Goal: Information Seeking & Learning: Find specific fact

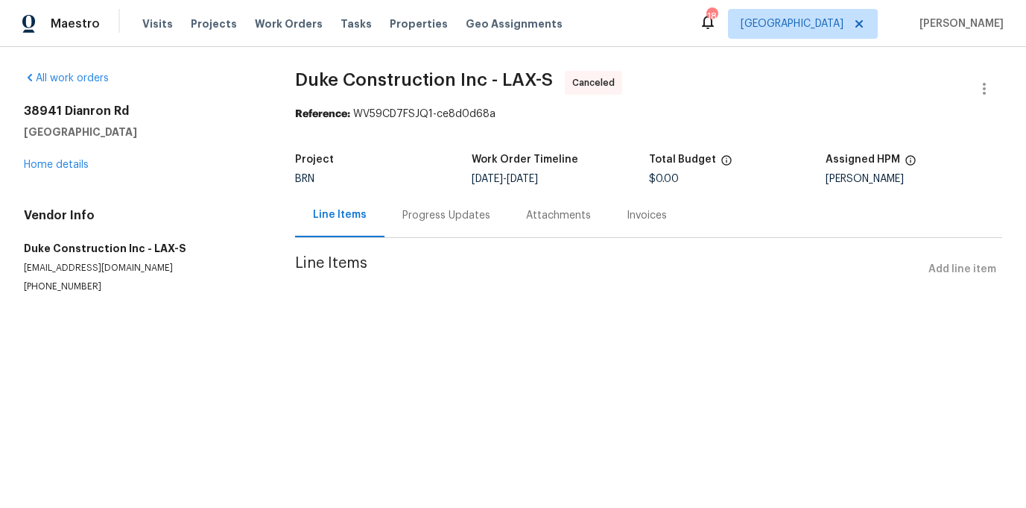
click at [63, 174] on div "All work orders 38941 Dianron Rd Palmdale, CA 93551 Home details Vendor Info Du…" at bounding box center [142, 182] width 236 height 222
click at [63, 168] on link "Home details" at bounding box center [56, 164] width 65 height 10
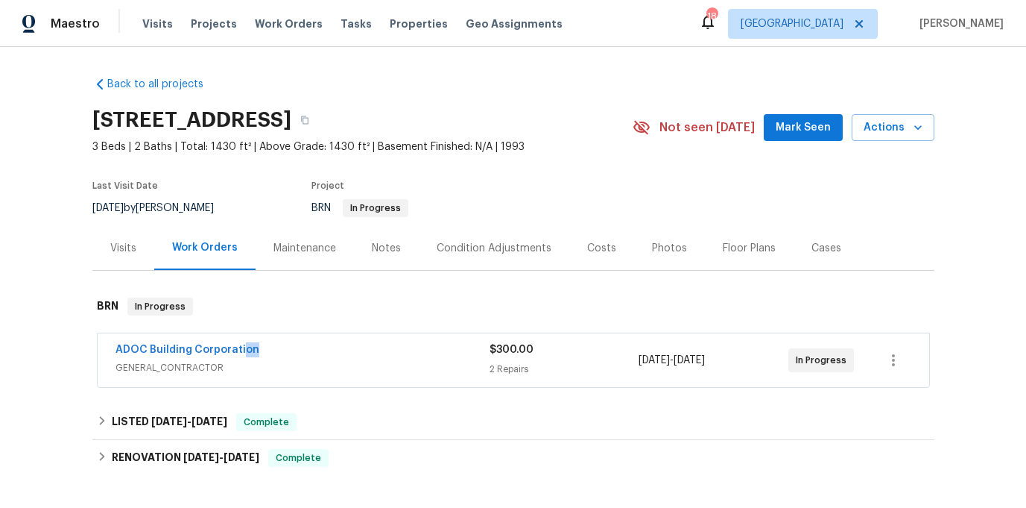
click at [242, 357] on div "ADOC Building Corporation" at bounding box center [303, 351] width 374 height 18
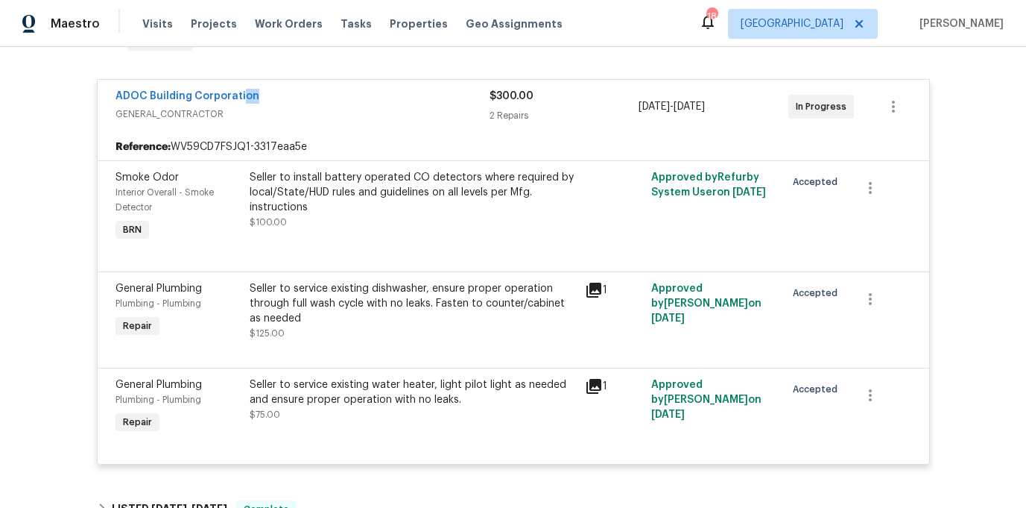
scroll to position [335, 0]
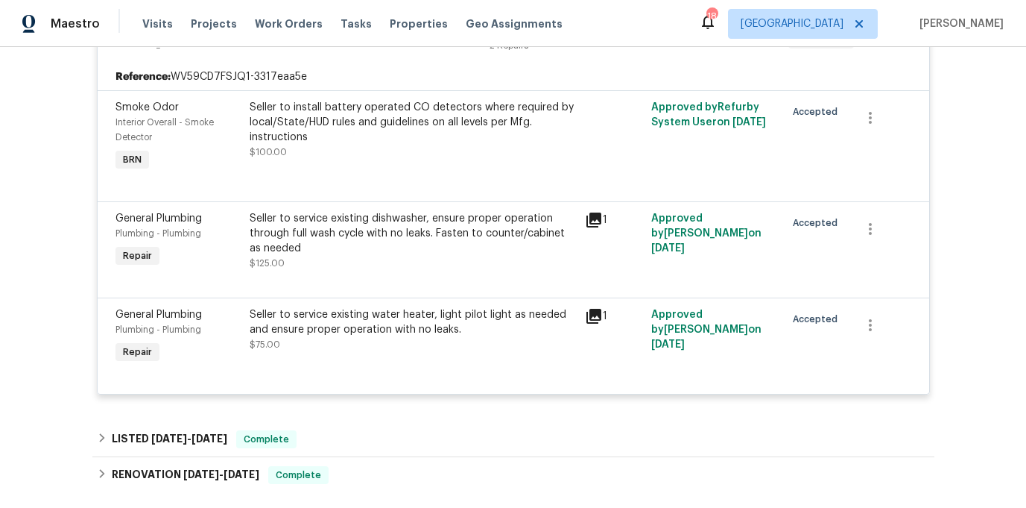
click at [199, 323] on div "Plumbing - Plumbing" at bounding box center [178, 329] width 125 height 15
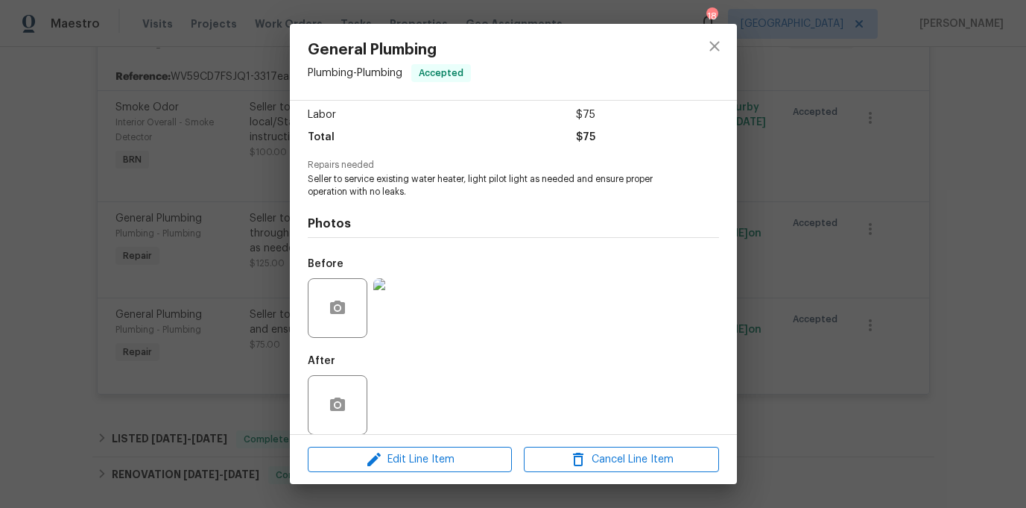
scroll to position [116, 0]
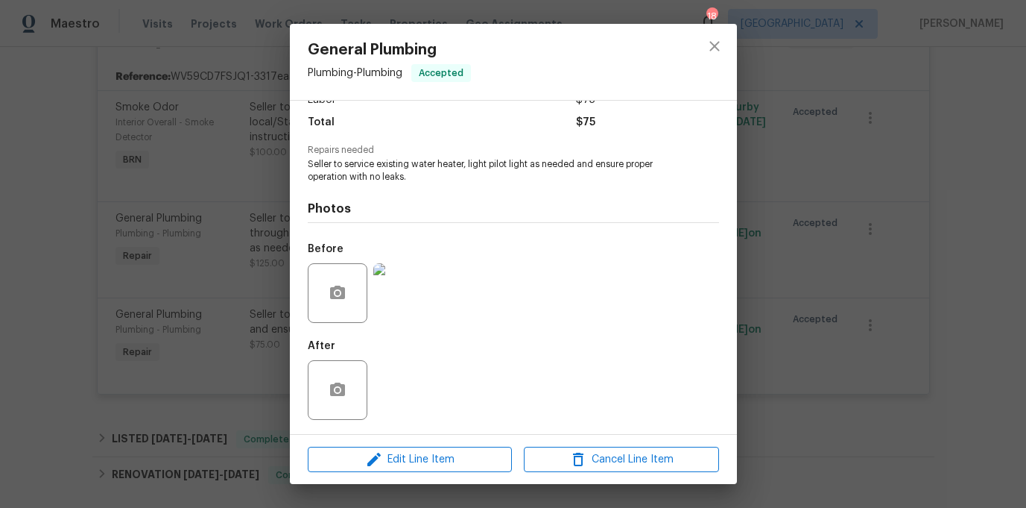
click at [145, 346] on div "General Plumbing Plumbing - Plumbing Accepted Vendor ADOC Building Corporation …" at bounding box center [513, 254] width 1026 height 508
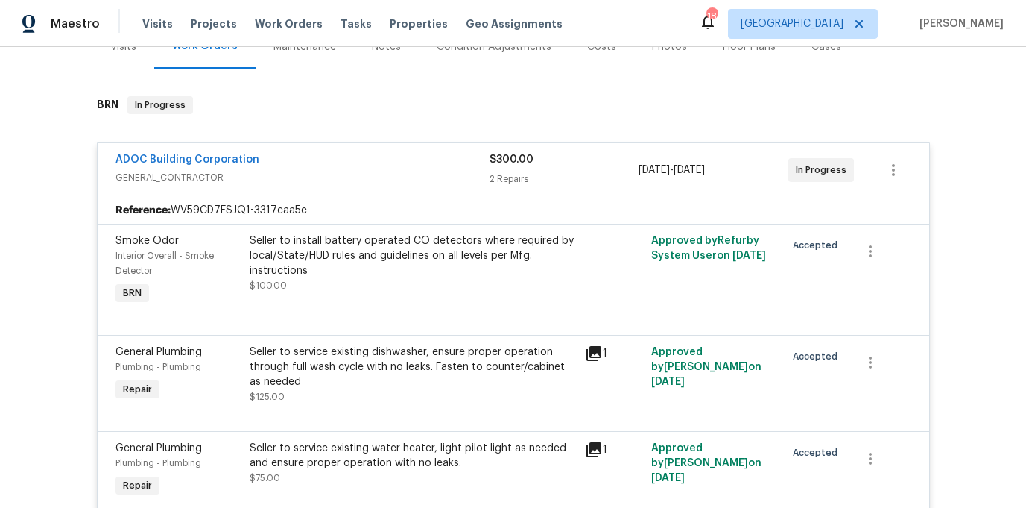
scroll to position [89, 0]
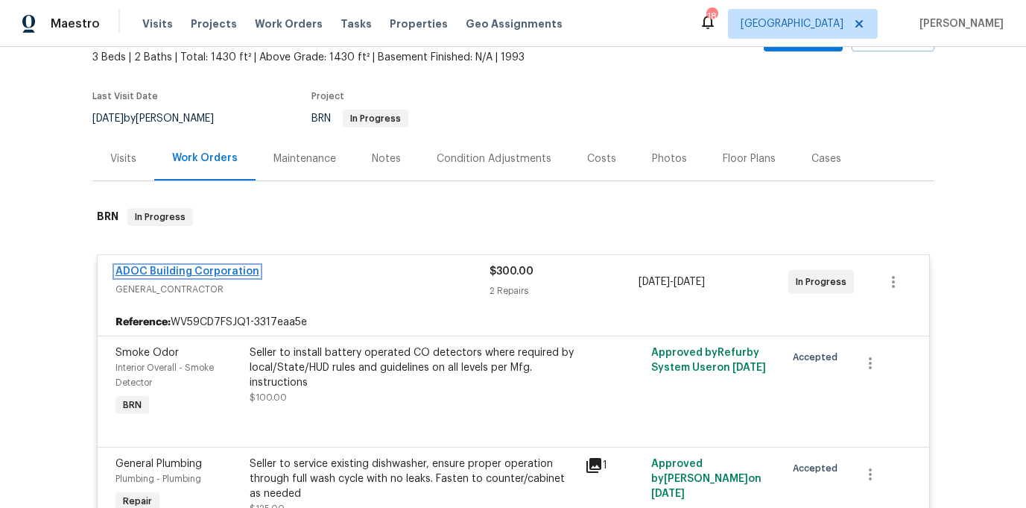
click at [176, 268] on link "ADOC Building Corporation" at bounding box center [188, 271] width 144 height 10
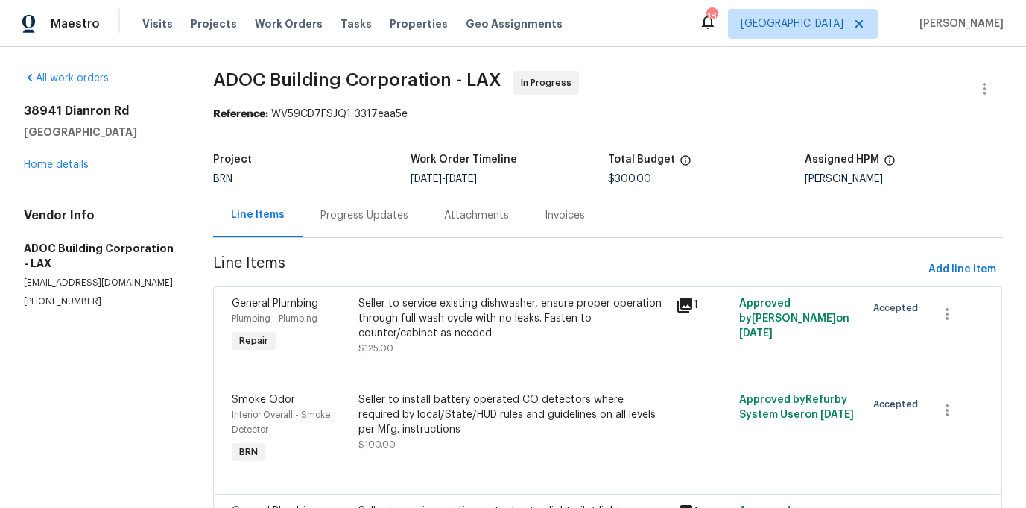
click at [382, 193] on div "Progress Updates" at bounding box center [365, 215] width 124 height 44
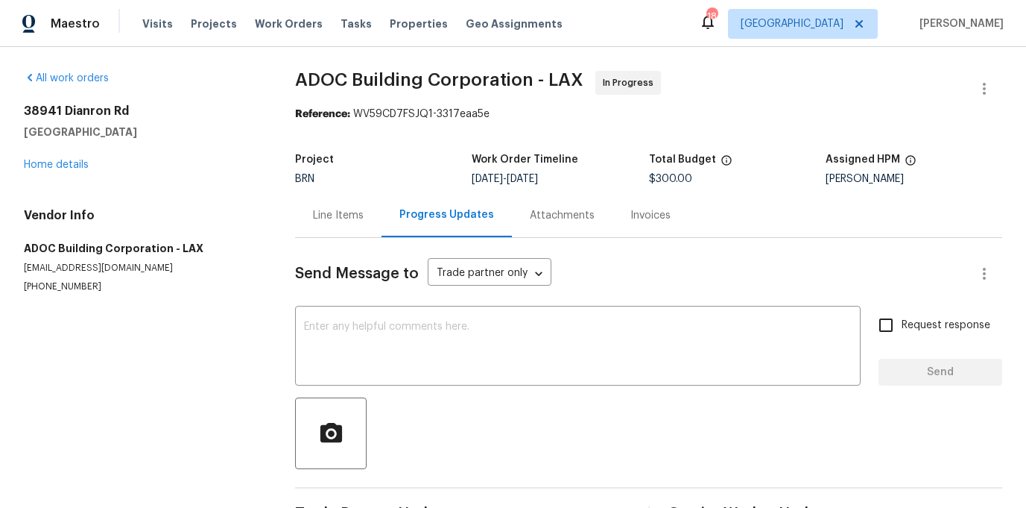
click at [382, 213] on div "Progress Updates" at bounding box center [447, 215] width 130 height 44
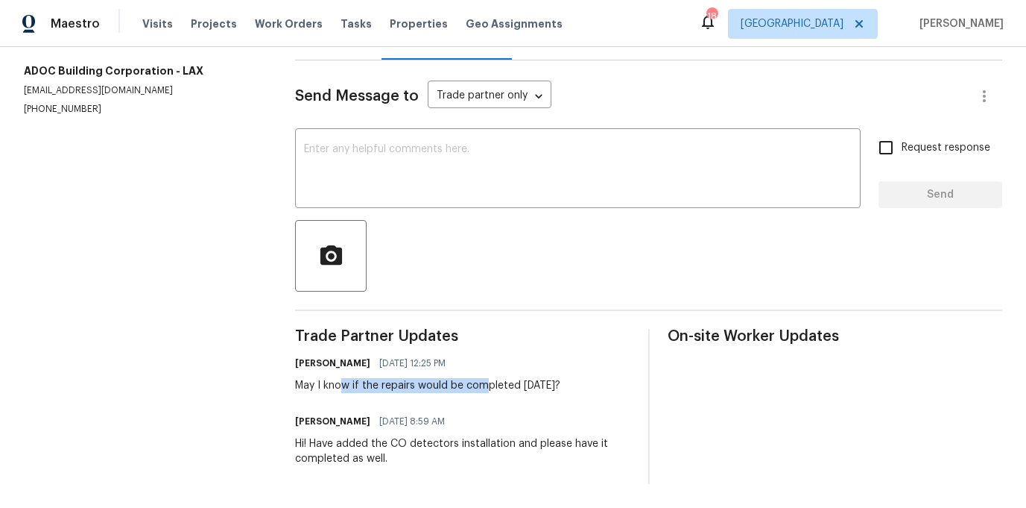
drag, startPoint x: 339, startPoint y: 380, endPoint x: 485, endPoint y: 376, distance: 146.1
click at [486, 379] on div "May I know if the repairs would be completed today?" at bounding box center [427, 385] width 265 height 15
click at [485, 376] on div "Ajay Godson 08/18/2025 12:25 PM May I know if the repairs would be completed to…" at bounding box center [427, 373] width 265 height 40
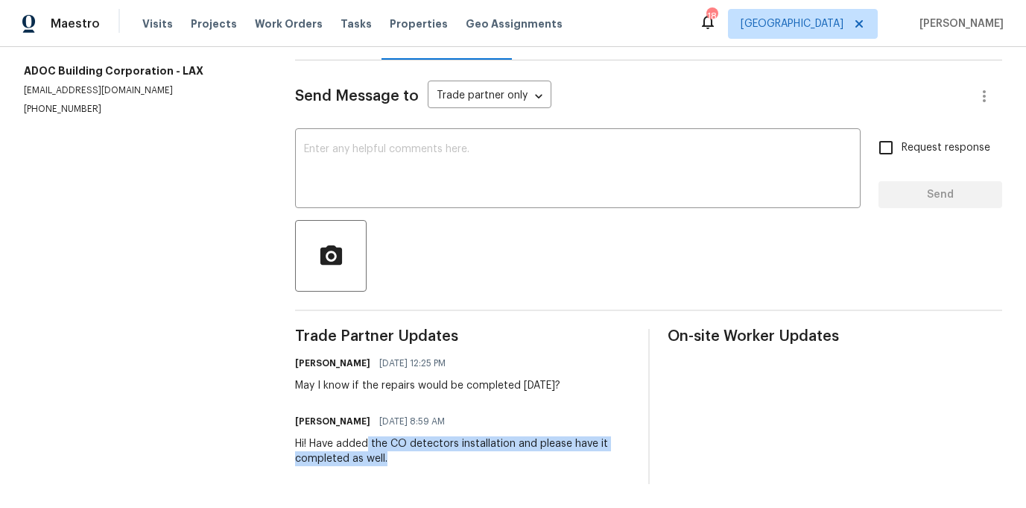
drag, startPoint x: 369, startPoint y: 441, endPoint x: 411, endPoint y: 458, distance: 45.8
click at [411, 458] on div "Hi! Have added the CO detectors installation and please have it completed as we…" at bounding box center [462, 451] width 335 height 30
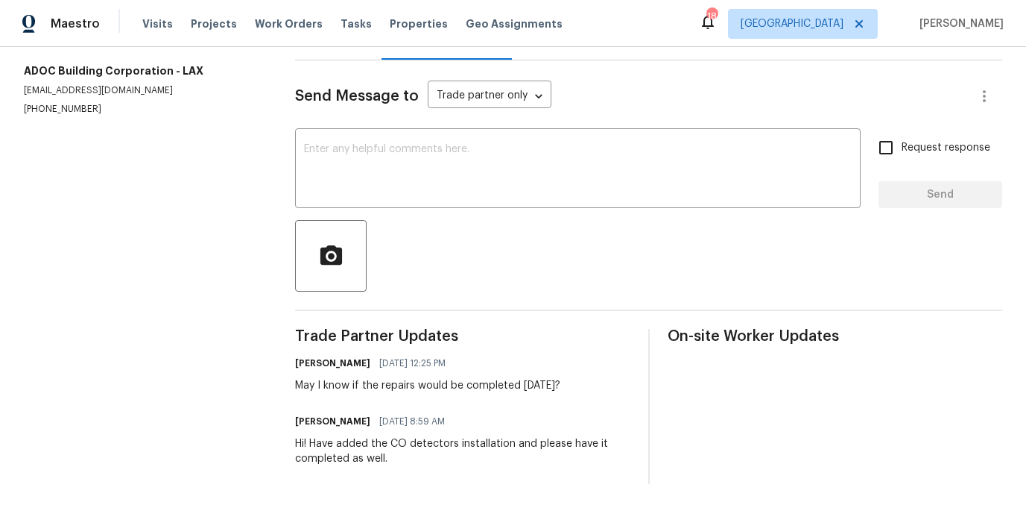
scroll to position [0, 0]
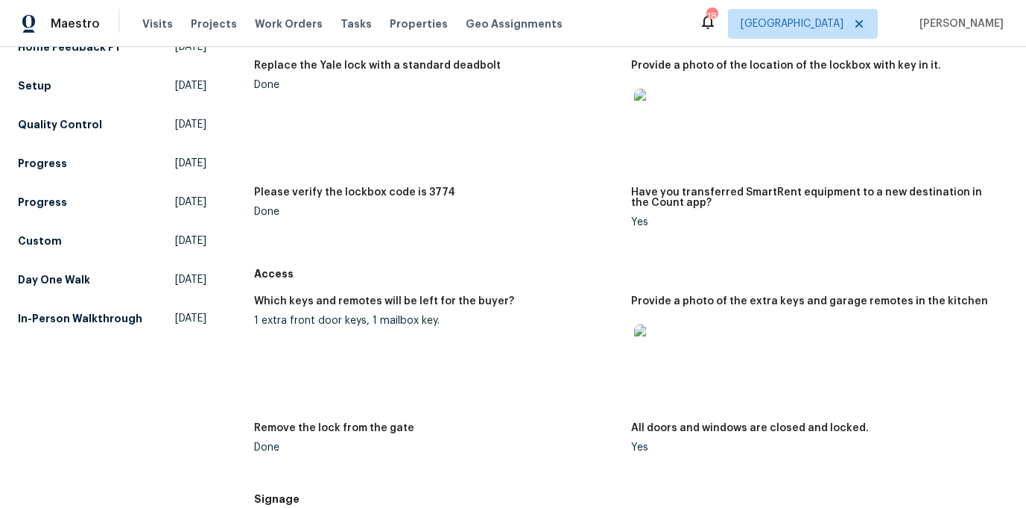
scroll to position [274, 0]
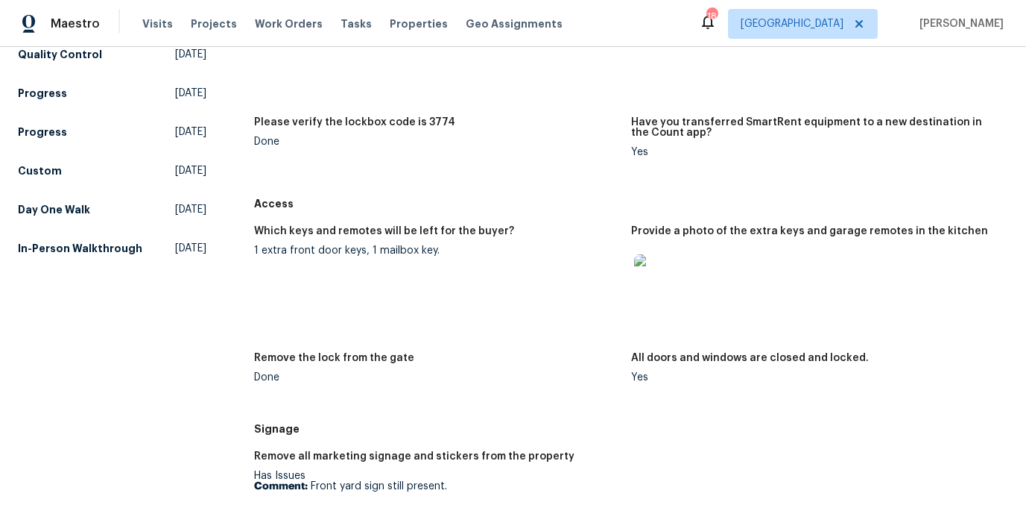
click at [438, 235] on h5 "Which keys and remotes will be left for the buyer?" at bounding box center [384, 231] width 260 height 10
drag, startPoint x: 443, startPoint y: 250, endPoint x: 248, endPoint y: 254, distance: 194.6
click at [248, 254] on div "All visits 28036 [PERSON_NAME][GEOGRAPHIC_DATA] Home details Other Visits Home …" at bounding box center [513, 325] width 990 height 1046
copy div "1 extra front door keys, 1 mailbox key."
